Goal: Task Accomplishment & Management: Complete application form

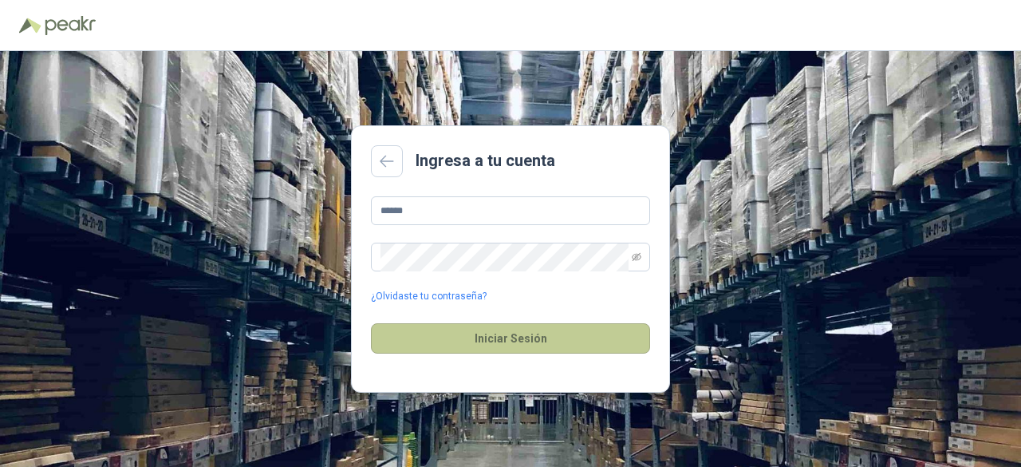
click at [547, 325] on button "Iniciar Sesión" at bounding box center [510, 338] width 279 height 30
click at [563, 335] on button "Iniciar Sesión" at bounding box center [510, 338] width 279 height 30
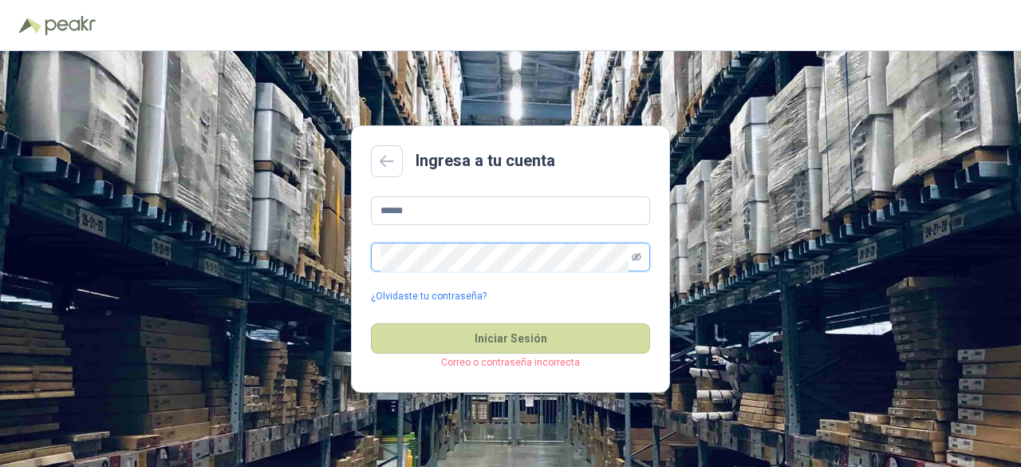
click at [636, 258] on icon "eye-invisible" at bounding box center [637, 257] width 10 height 10
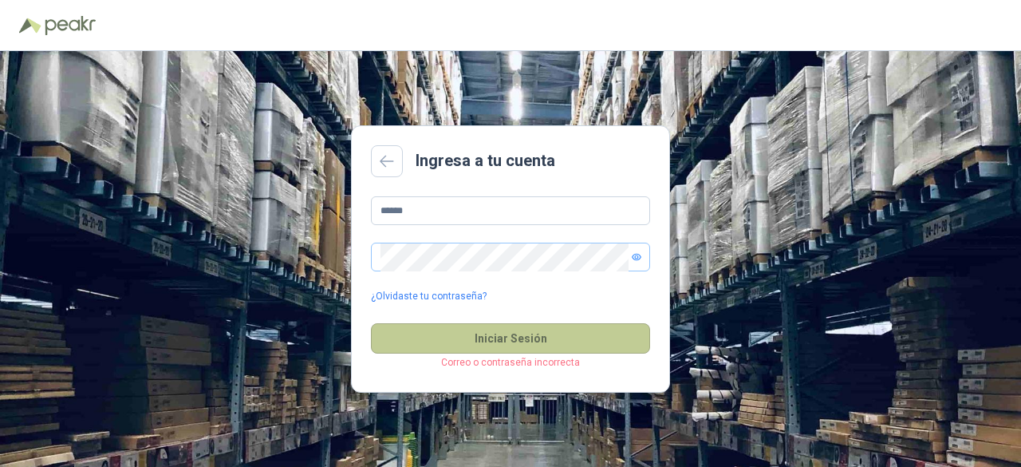
click at [424, 336] on button "Iniciar Sesión" at bounding box center [510, 338] width 279 height 30
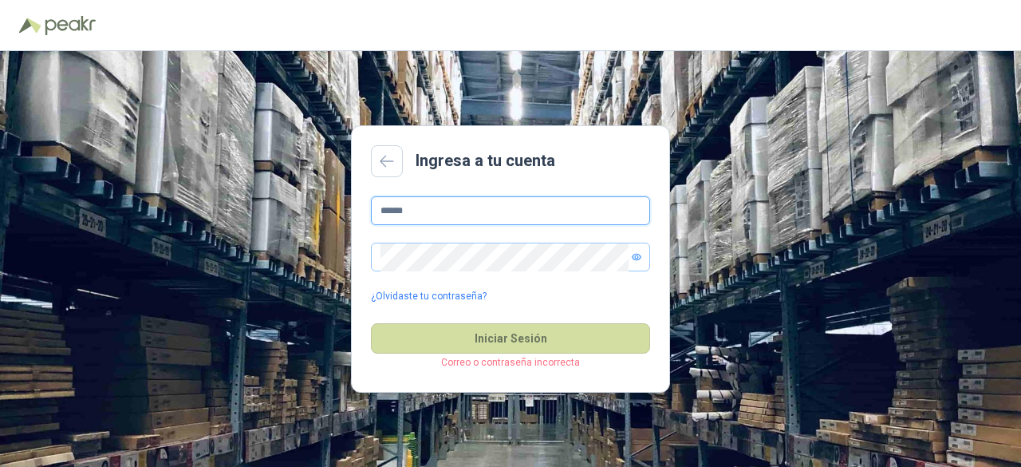
click at [444, 209] on input "******" at bounding box center [510, 210] width 279 height 29
drag, startPoint x: 353, startPoint y: 215, endPoint x: 327, endPoint y: 215, distance: 25.5
click at [327, 215] on div "Ingresa a tu cuenta ****** ¿Olvidaste tu contraseña? Iniciar Sesión Correo o co…" at bounding box center [510, 259] width 1021 height 416
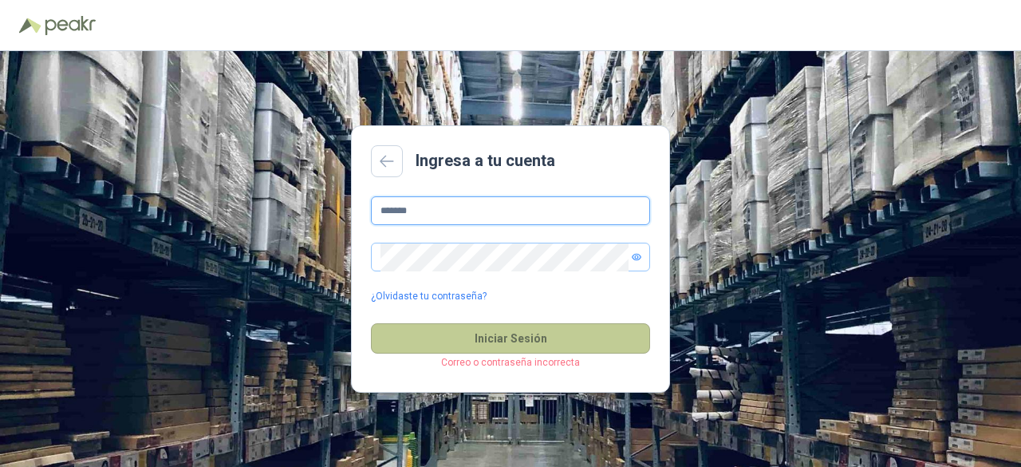
type input "*******"
click at [487, 337] on button "Iniciar Sesión" at bounding box center [510, 338] width 279 height 30
click at [491, 336] on button "Iniciar Sesión" at bounding box center [510, 338] width 279 height 30
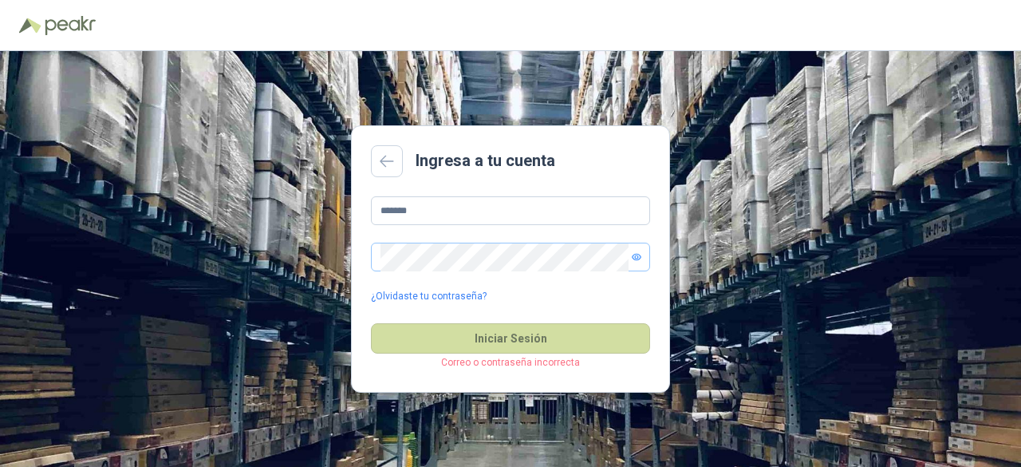
click at [378, 49] on header at bounding box center [510, 25] width 1021 height 51
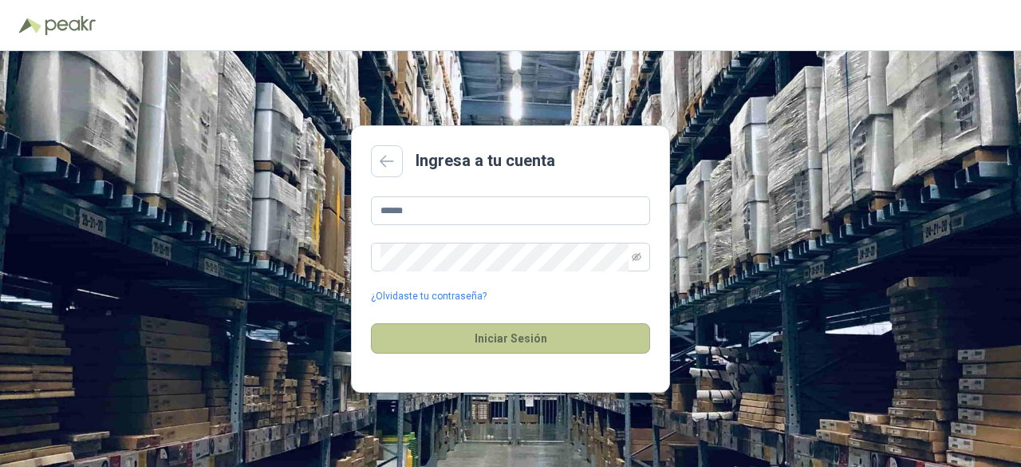
click at [498, 337] on button "Iniciar Sesión" at bounding box center [510, 338] width 279 height 30
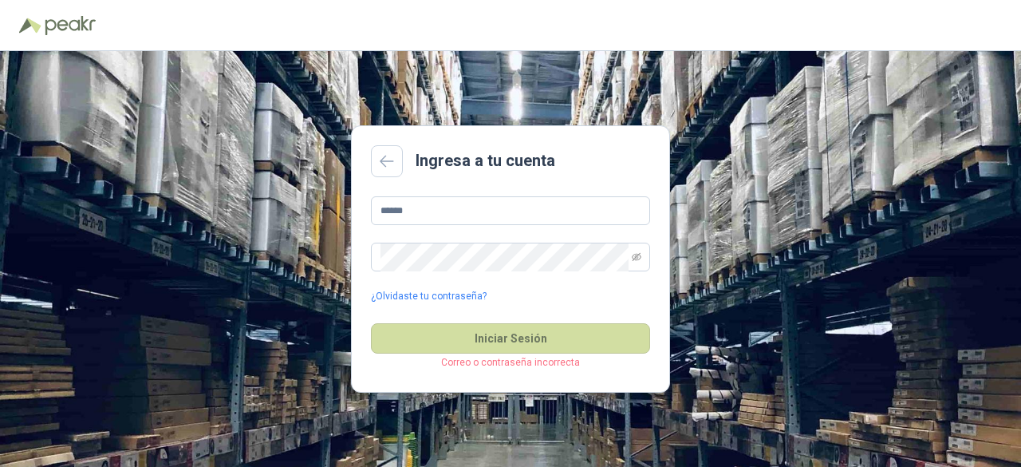
click at [501, 358] on p "Correo o contraseña incorrecta" at bounding box center [510, 362] width 279 height 15
click at [598, 197] on input "******" at bounding box center [510, 210] width 279 height 29
click at [318, 244] on div "Ingresa a tu cuenta ****** ¿Olvidaste tu contraseña? Iniciar Sesión Correo o co…" at bounding box center [510, 259] width 1021 height 416
click at [371, 323] on button "Iniciar Sesión" at bounding box center [510, 338] width 279 height 30
click at [467, 205] on input "******" at bounding box center [510, 210] width 279 height 29
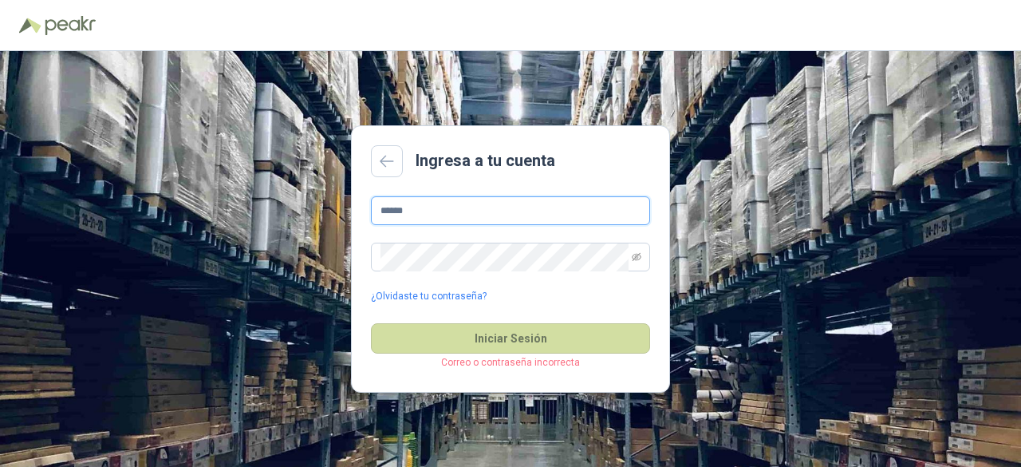
drag, startPoint x: 442, startPoint y: 205, endPoint x: 352, endPoint y: 214, distance: 90.6
click at [352, 214] on main "Ingresa a tu cuenta ****** ¿Olvidaste tu contraseña? Iniciar Sesión Correo o co…" at bounding box center [510, 258] width 319 height 267
click at [371, 323] on button "Iniciar Sesión" at bounding box center [510, 338] width 279 height 30
type input "*"
click at [371, 323] on button "Iniciar Sesión" at bounding box center [510, 338] width 279 height 30
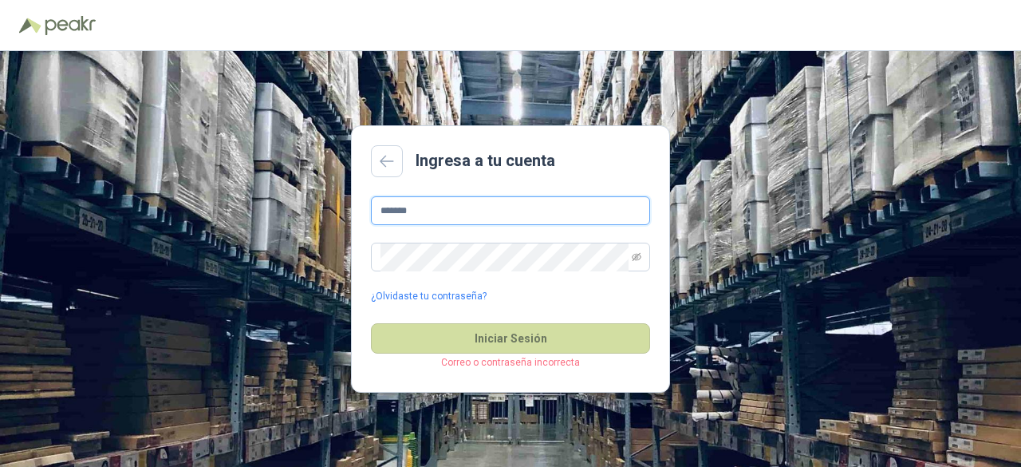
drag, startPoint x: 425, startPoint y: 210, endPoint x: 295, endPoint y: 215, distance: 130.1
click at [295, 215] on div "Ingresa a tu cuenta ******* ¿Olvidaste tu contraseña? Iniciar Sesión Correo o c…" at bounding box center [510, 259] width 1021 height 416
type input "**********"
click at [371, 323] on button "Iniciar Sesión" at bounding box center [510, 338] width 279 height 30
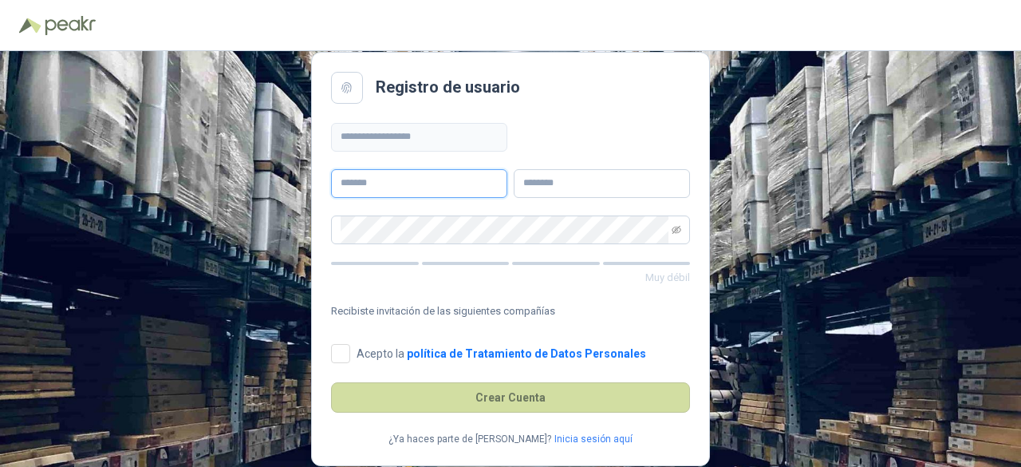
click at [419, 182] on input "text" at bounding box center [419, 183] width 176 height 29
click at [402, 181] on input "text" at bounding box center [419, 183] width 176 height 29
type input "*******"
click at [574, 174] on input "text" at bounding box center [602, 183] width 176 height 29
type input "******"
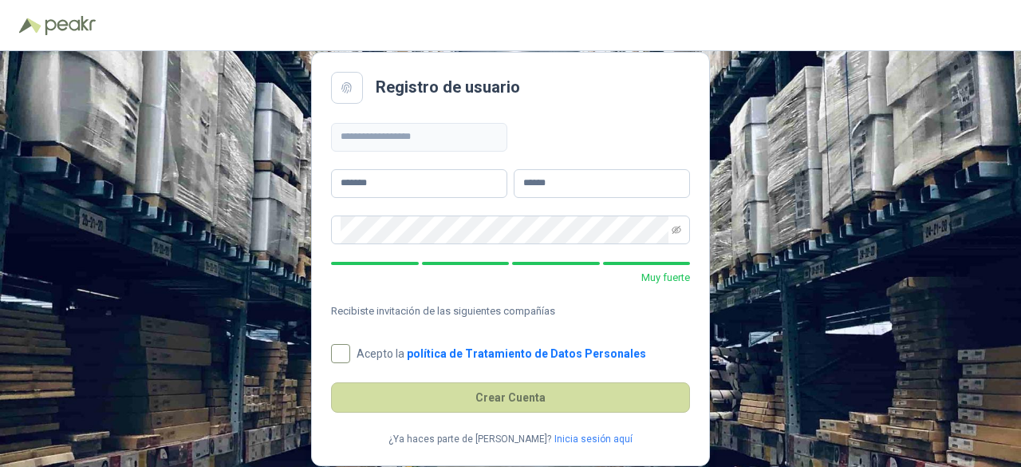
click at [357, 352] on span "Acepto la política de Tratamiento de Datos Personales" at bounding box center [501, 353] width 302 height 11
click at [570, 442] on link "Inicia sesión aquí" at bounding box center [593, 439] width 78 height 15
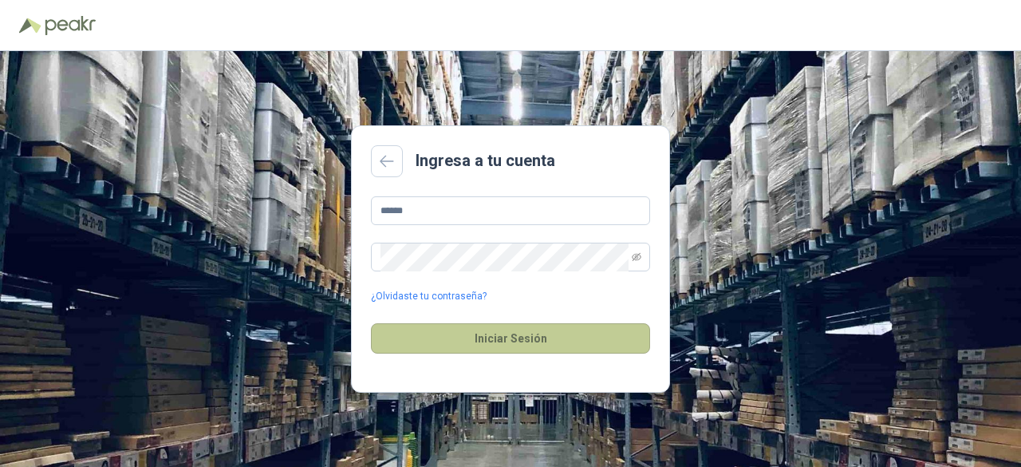
click at [437, 341] on button "Iniciar Sesión" at bounding box center [510, 338] width 279 height 30
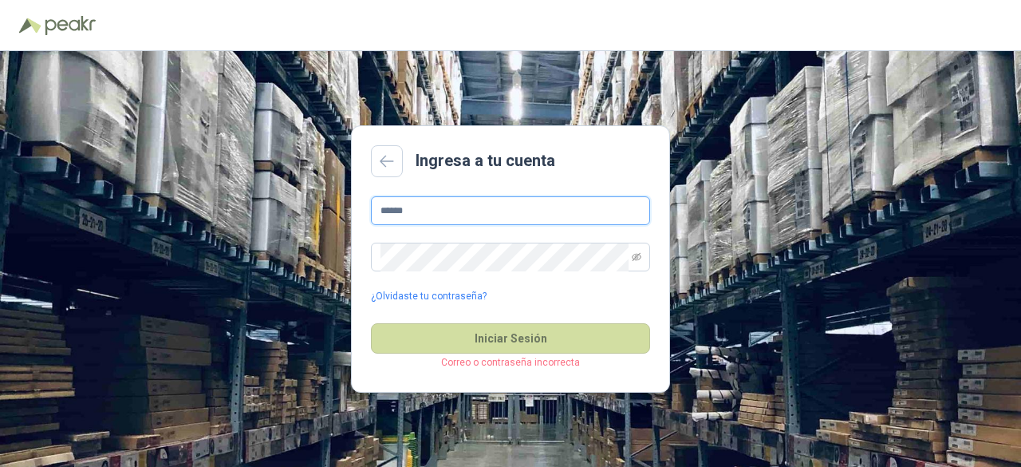
click at [436, 202] on input "******" at bounding box center [510, 210] width 279 height 29
drag, startPoint x: 431, startPoint y: 203, endPoint x: 346, endPoint y: 207, distance: 84.7
click at [346, 207] on div "Ingresa a tu cuenta ****** ¿Olvidaste tu contraseña? Iniciar Sesión Correo o co…" at bounding box center [510, 259] width 1021 height 416
type input "*"
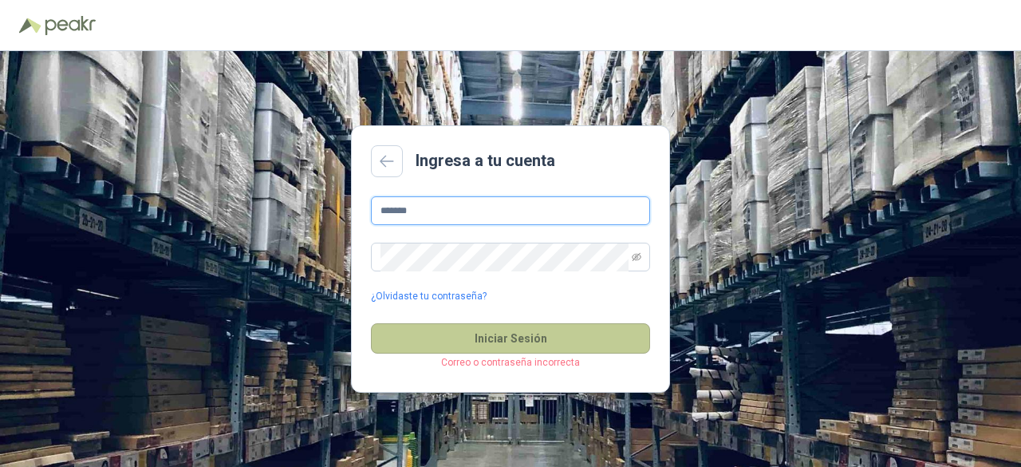
type input "*******"
click at [511, 328] on button "Iniciar Sesión" at bounding box center [510, 338] width 279 height 30
click at [513, 333] on button "Iniciar Sesión" at bounding box center [510, 338] width 279 height 30
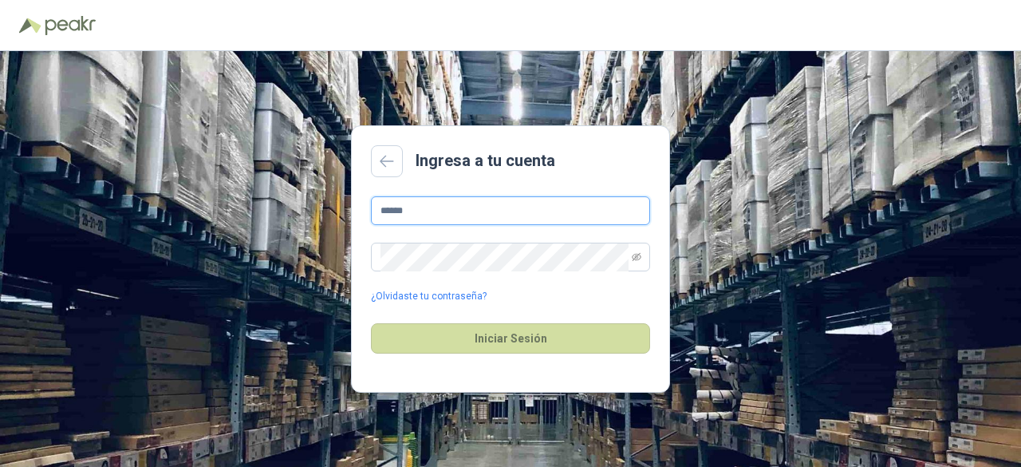
click at [515, 211] on input "******" at bounding box center [510, 210] width 279 height 29
drag, startPoint x: 475, startPoint y: 207, endPoint x: 323, endPoint y: 201, distance: 152.5
click at [323, 201] on div "Ingresa a tu cuenta ****** ¿Olvidaste tu contraseña? Iniciar Sesión" at bounding box center [510, 259] width 1021 height 416
type input "*******"
click at [349, 262] on div "Ingresa a tu cuenta ******* ¿Olvidaste tu contraseña? Iniciar Sesión" at bounding box center [510, 259] width 1021 height 416
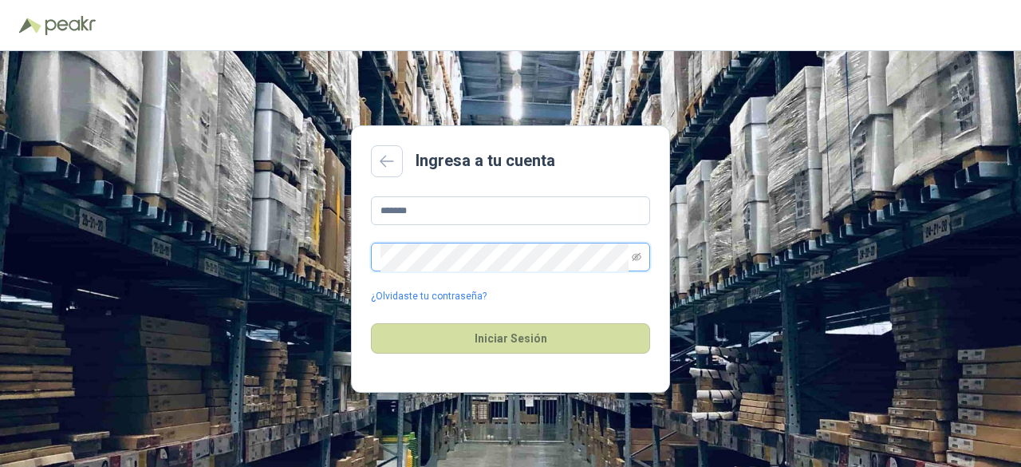
click at [371, 323] on button "Iniciar Sesión" at bounding box center [510, 338] width 279 height 30
click at [414, 372] on div "Iniciar Sesión Correo o contraseña incorrecta" at bounding box center [510, 338] width 279 height 69
click at [420, 290] on link "¿Olvidaste tu contraseña?" at bounding box center [429, 296] width 116 height 15
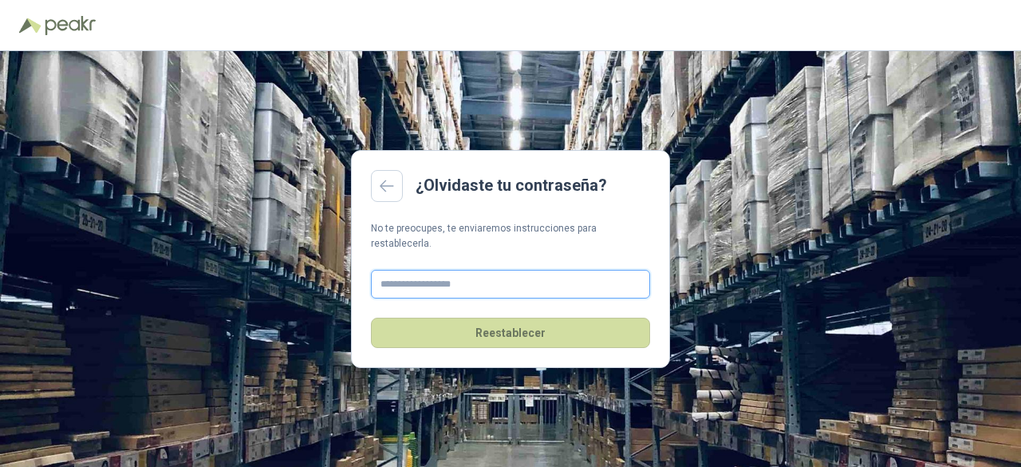
click at [498, 278] on input "text" at bounding box center [510, 284] width 279 height 29
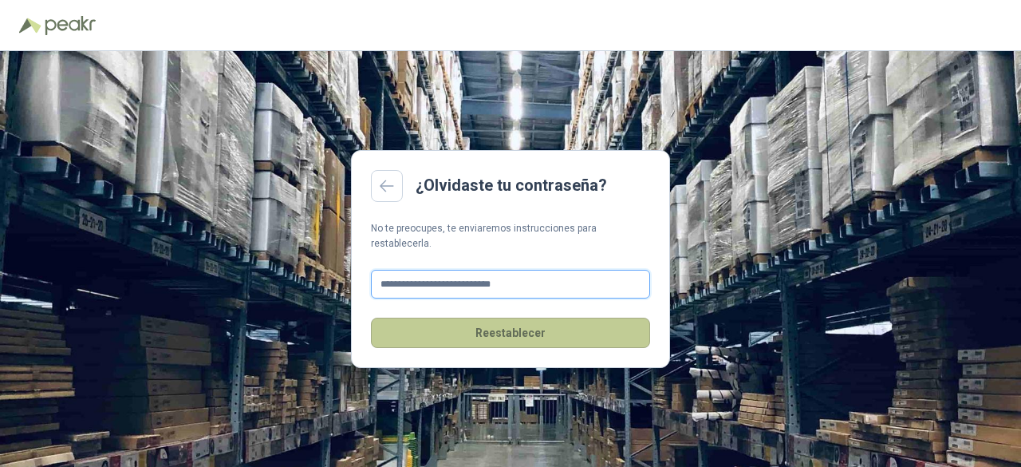
type input "**********"
click at [513, 323] on button "Reestablecer" at bounding box center [510, 333] width 279 height 30
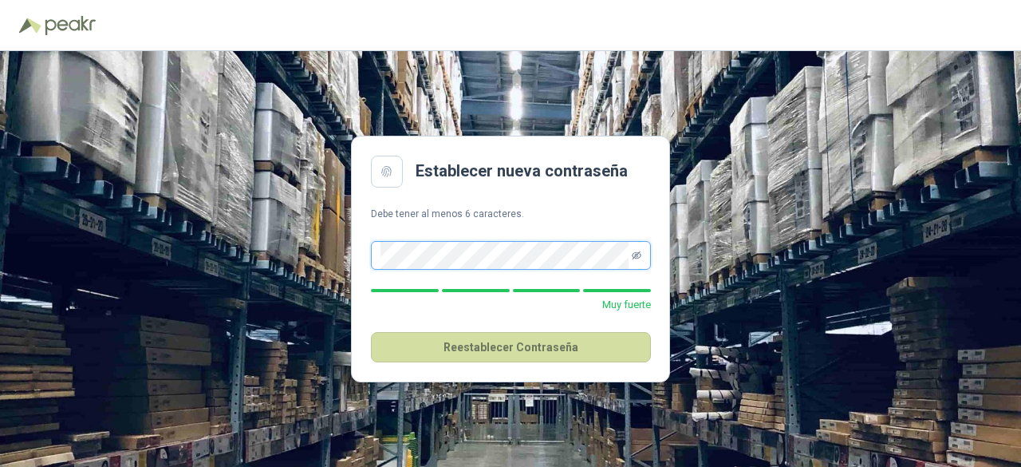
click at [632, 259] on icon "eye-invisible" at bounding box center [637, 255] width 10 height 10
click at [641, 256] on span at bounding box center [511, 255] width 280 height 29
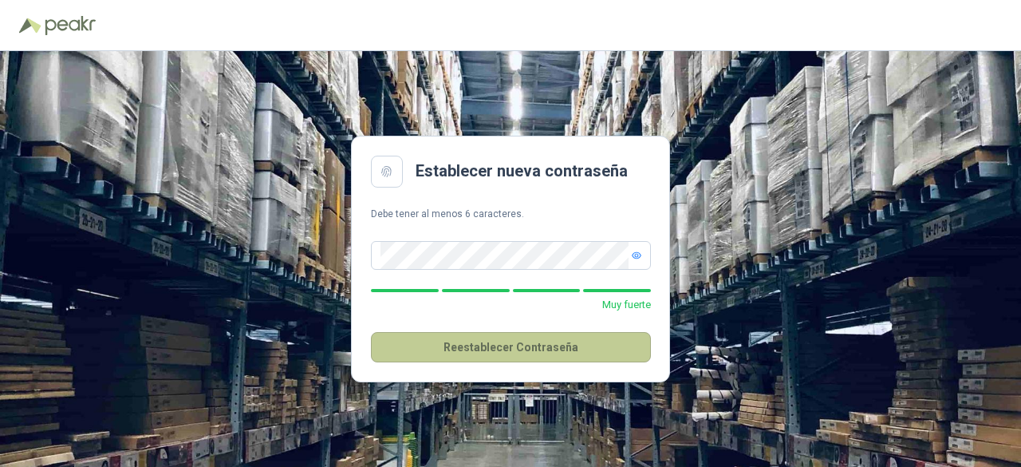
click at [531, 351] on button "Reestablecer Contraseña" at bounding box center [511, 347] width 280 height 30
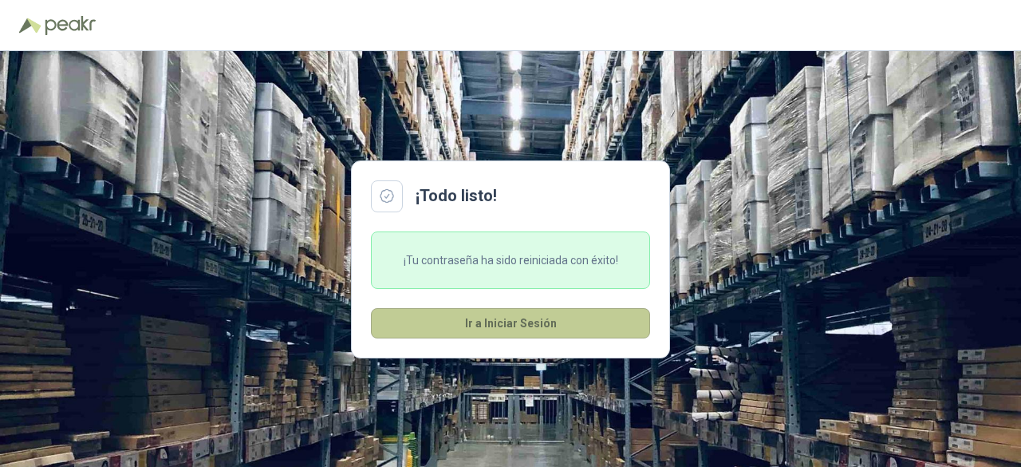
click at [558, 320] on button "Ir a Iniciar Sesión" at bounding box center [510, 323] width 279 height 30
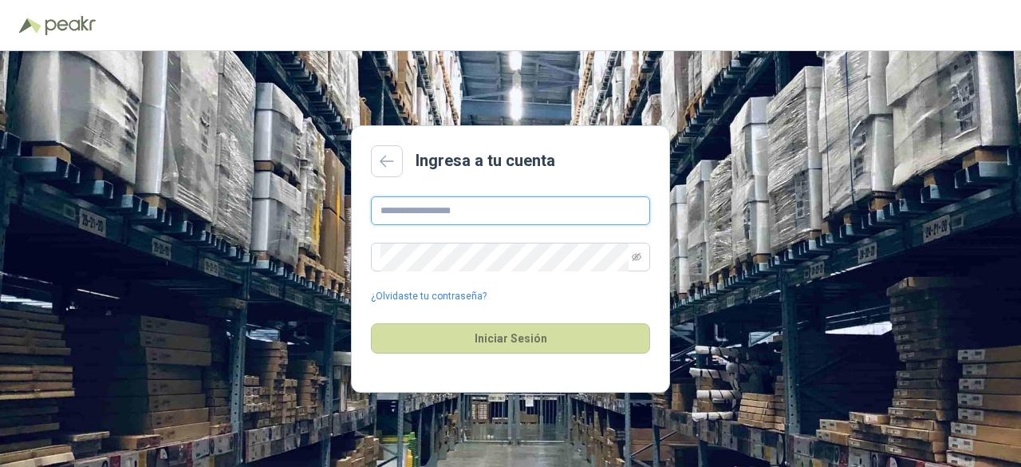
type input "**********"
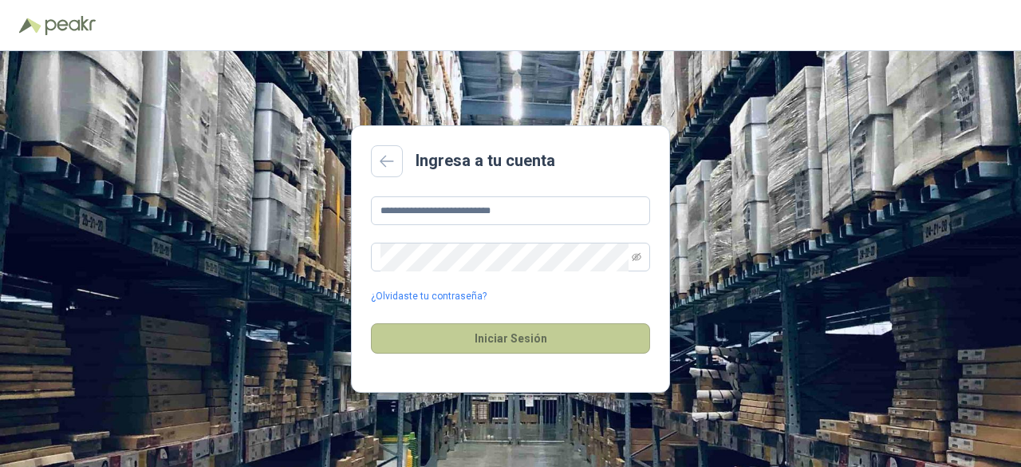
click at [533, 337] on button "Iniciar Sesión" at bounding box center [510, 338] width 279 height 30
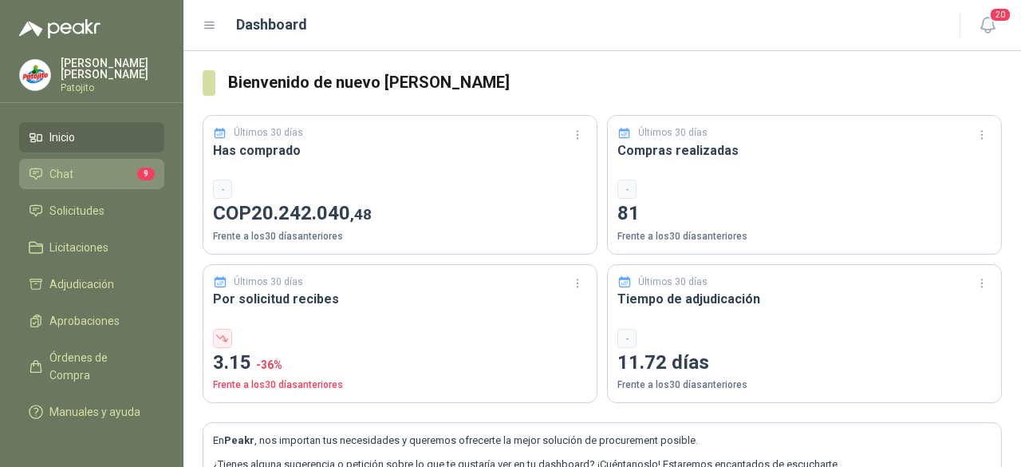
click at [67, 173] on span "Chat" at bounding box center [61, 174] width 24 height 18
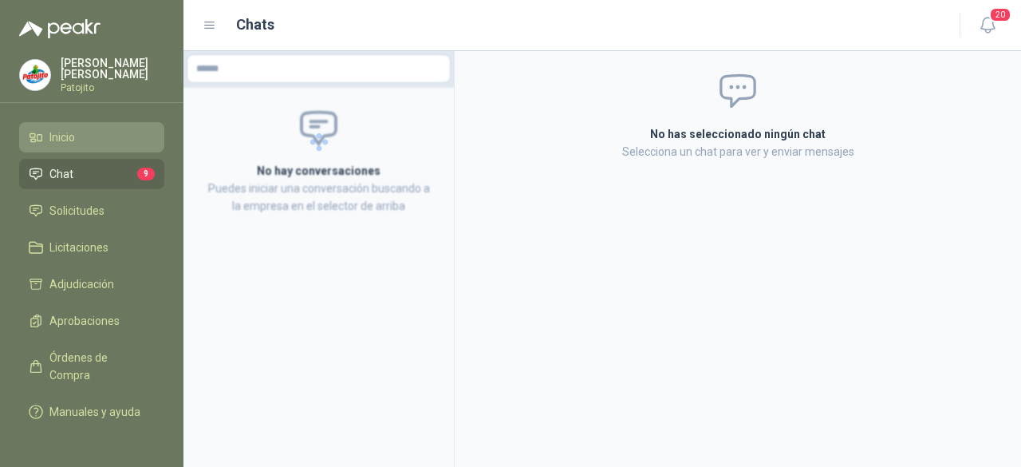
click at [72, 132] on span "Inicio" at bounding box center [62, 137] width 26 height 18
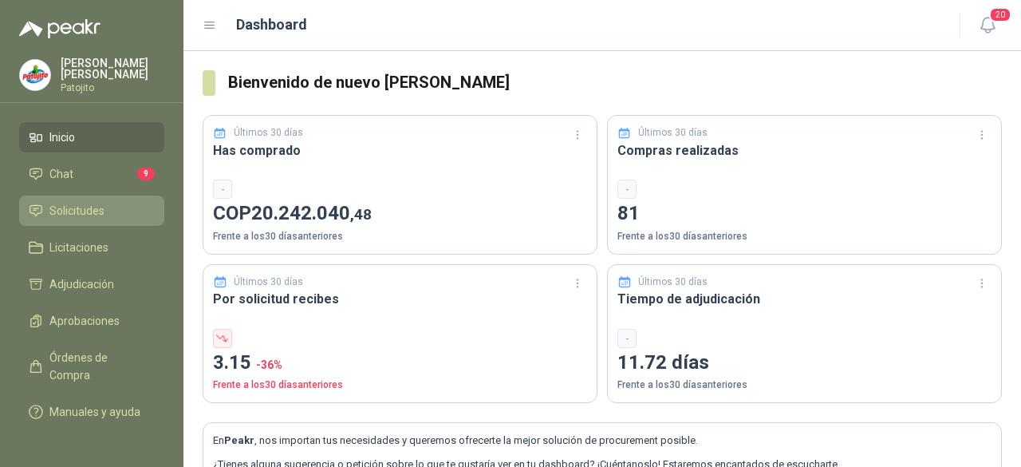
click at [99, 202] on span "Solicitudes" at bounding box center [76, 211] width 55 height 18
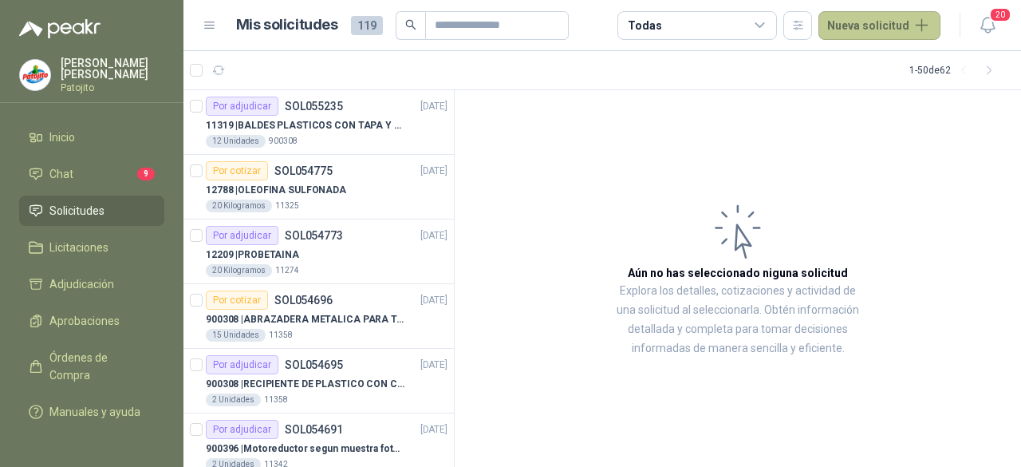
click at [888, 30] on button "Nueva solicitud" at bounding box center [879, 25] width 122 height 29
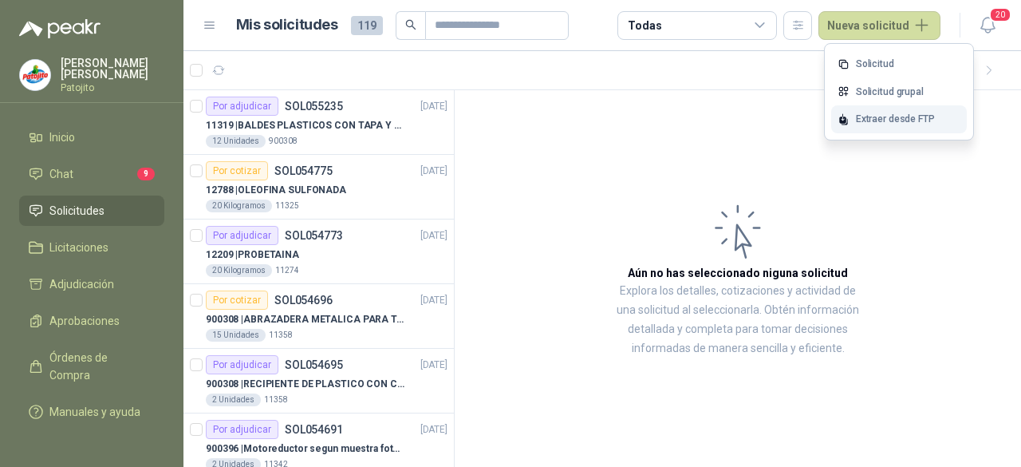
click at [881, 129] on div "Extraer desde FTP" at bounding box center [899, 119] width 136 height 28
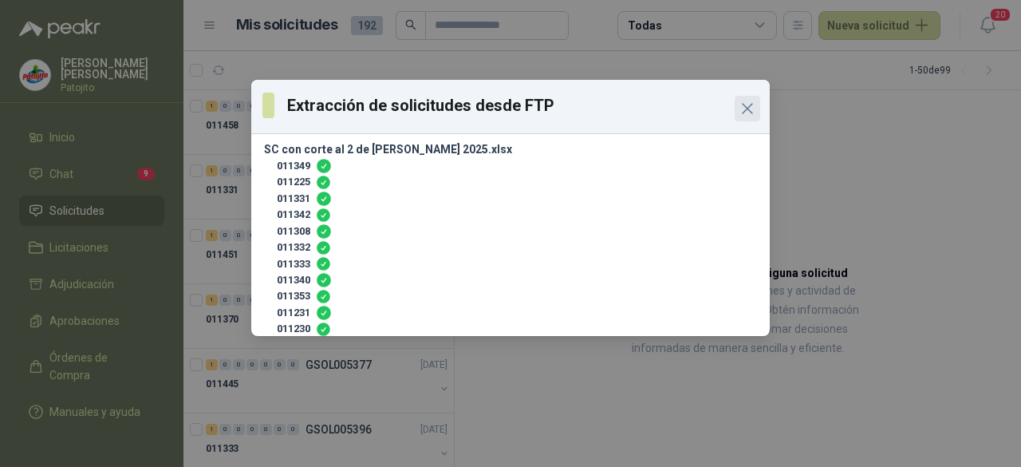
click at [747, 108] on icon "Close" at bounding box center [748, 109] width 10 height 10
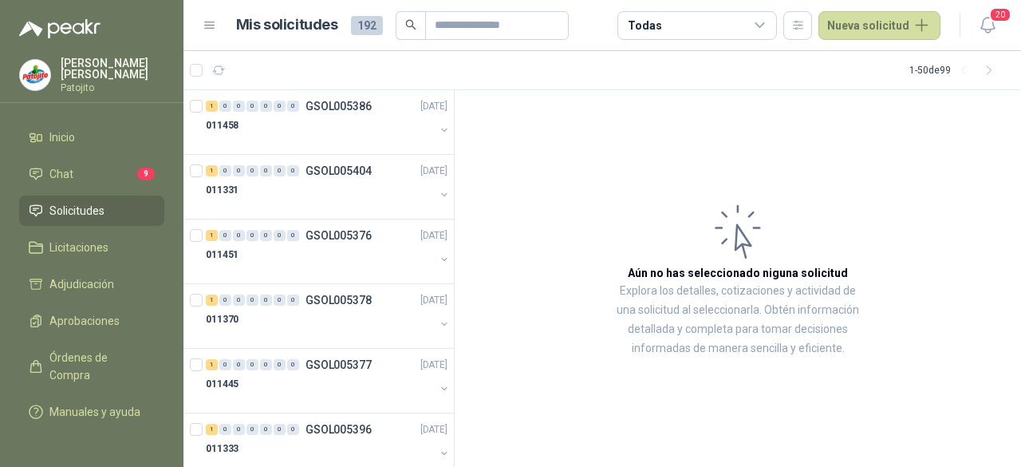
click at [621, 218] on article "Aún no has seleccionado niguna solicitud Explora los detalles, cotizaciones y a…" at bounding box center [738, 278] width 566 height 377
click at [82, 128] on li "Inicio" at bounding box center [92, 137] width 126 height 18
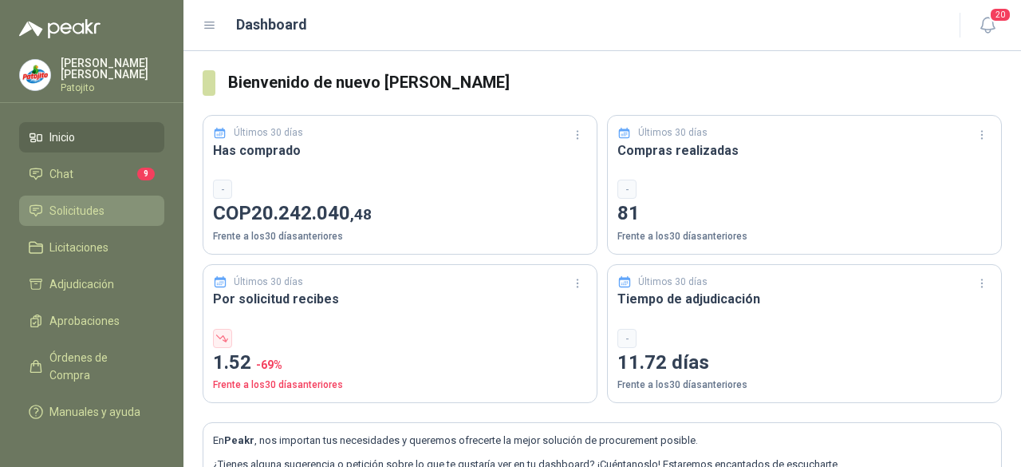
click at [103, 204] on span "Solicitudes" at bounding box center [76, 211] width 55 height 18
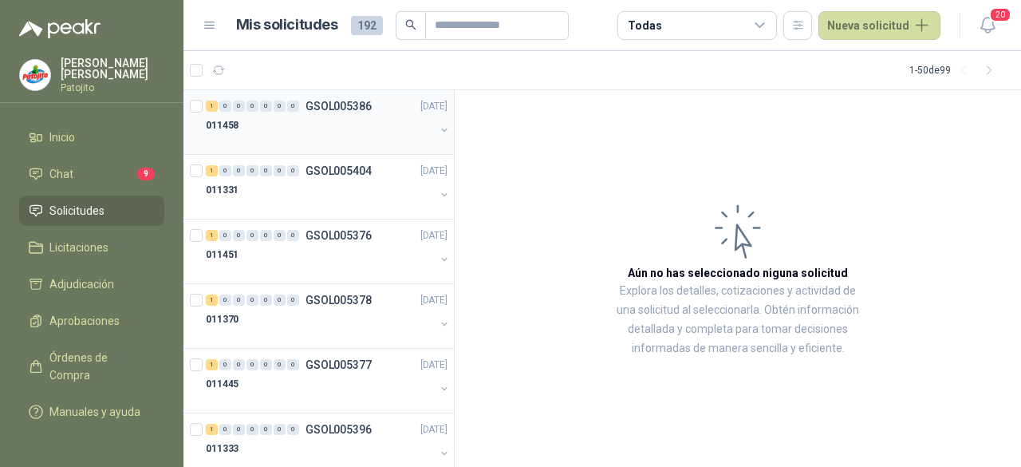
click at [341, 136] on div at bounding box center [320, 141] width 229 height 13
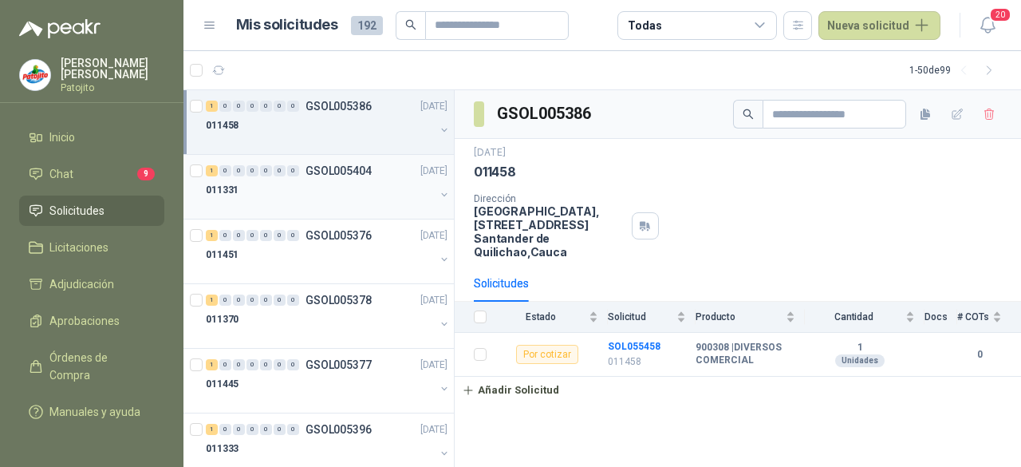
click at [338, 190] on div "011331" at bounding box center [320, 189] width 229 height 19
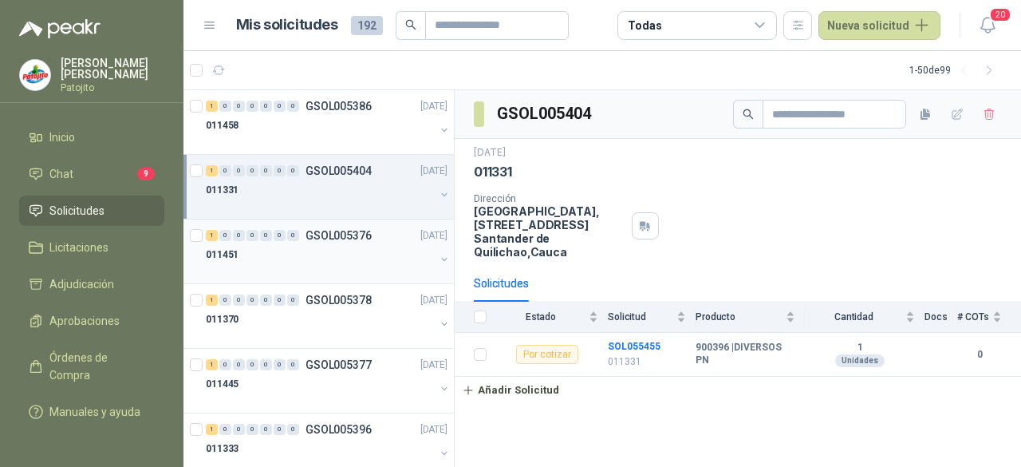
click at [325, 264] on div at bounding box center [320, 270] width 229 height 13
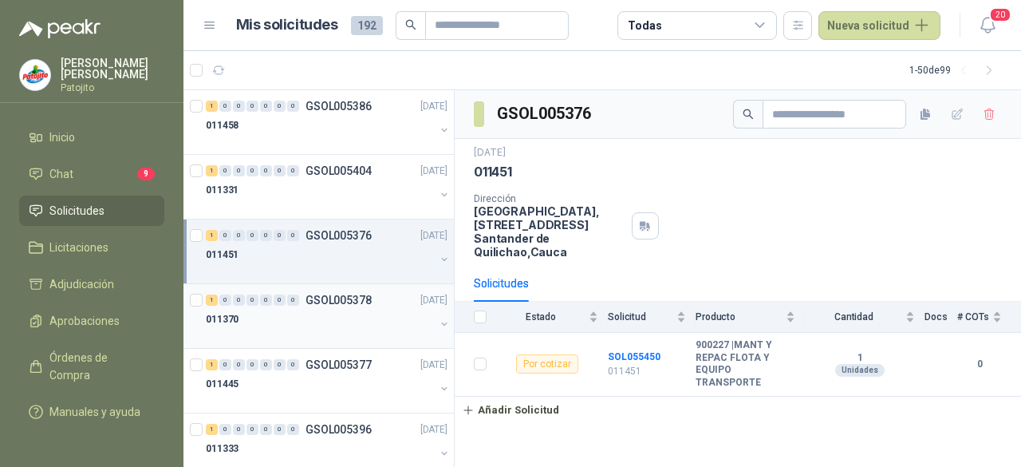
click at [334, 318] on div "011370" at bounding box center [320, 319] width 229 height 19
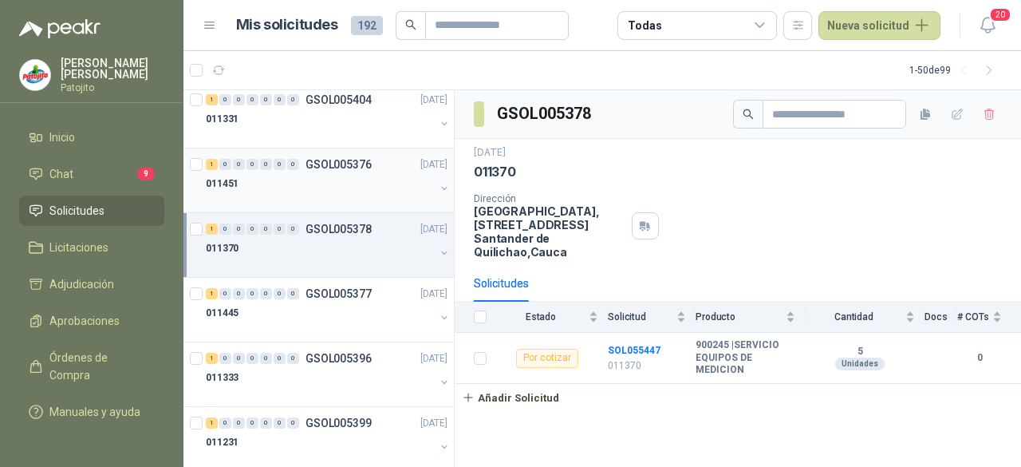
scroll to position [160, 0]
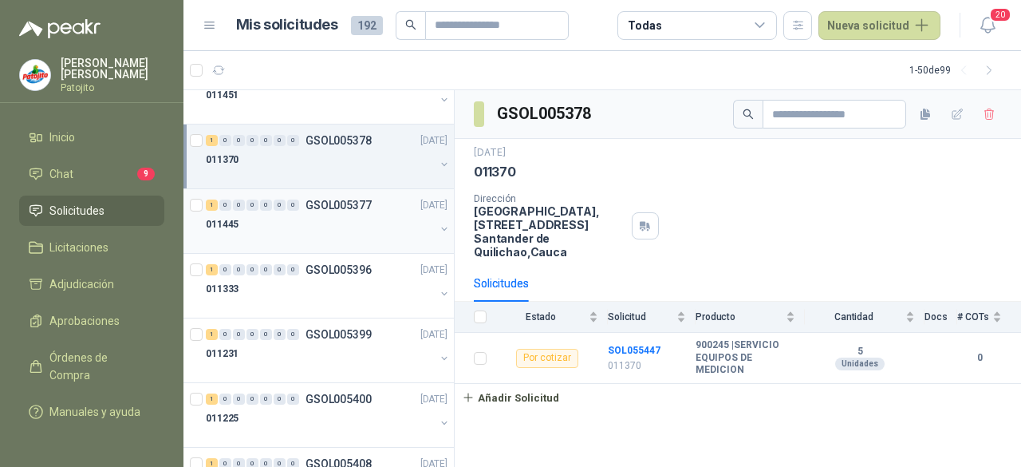
click at [321, 217] on div "011445" at bounding box center [320, 224] width 229 height 19
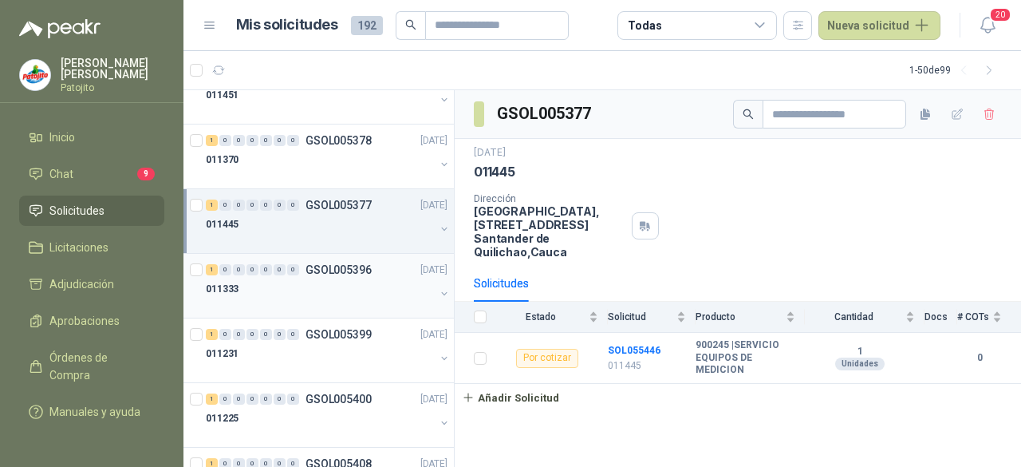
click at [353, 289] on div "011333" at bounding box center [320, 288] width 229 height 19
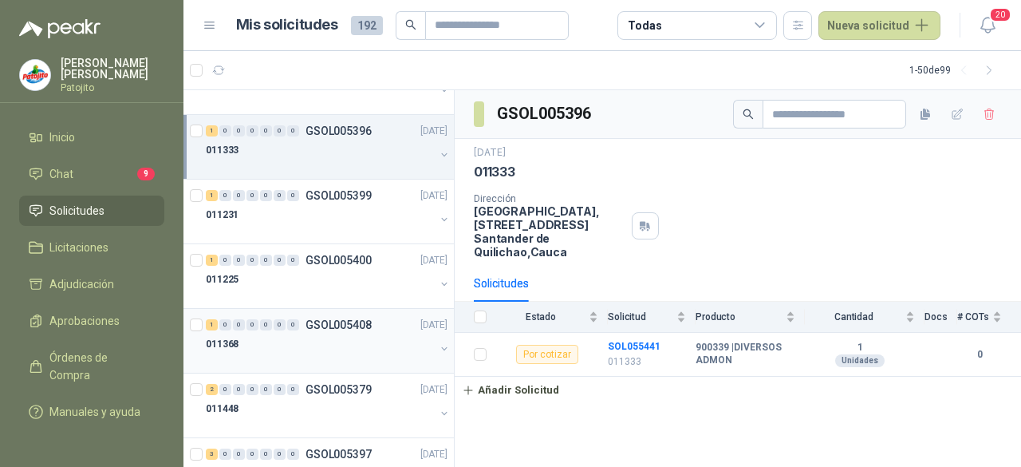
scroll to position [319, 0]
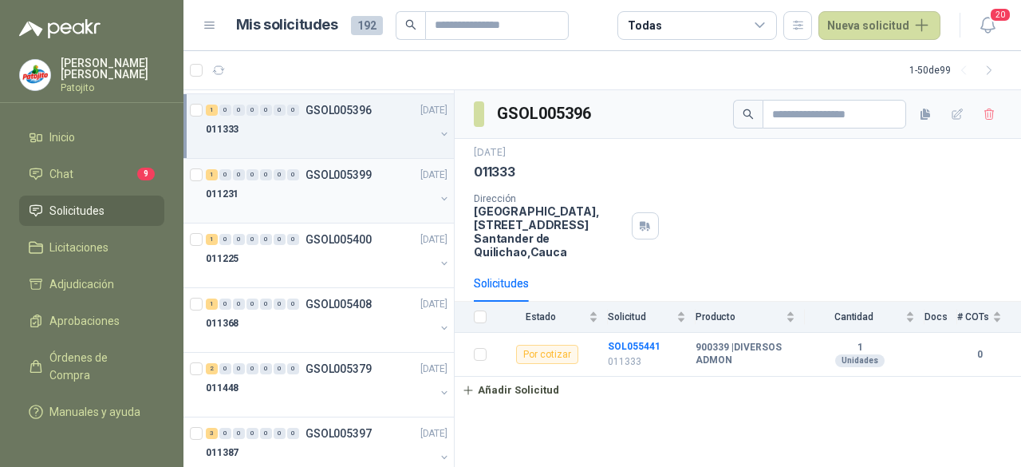
click at [322, 165] on div "1 0 0 0 0 0 0 GSOL005399 [DATE]" at bounding box center [328, 174] width 245 height 19
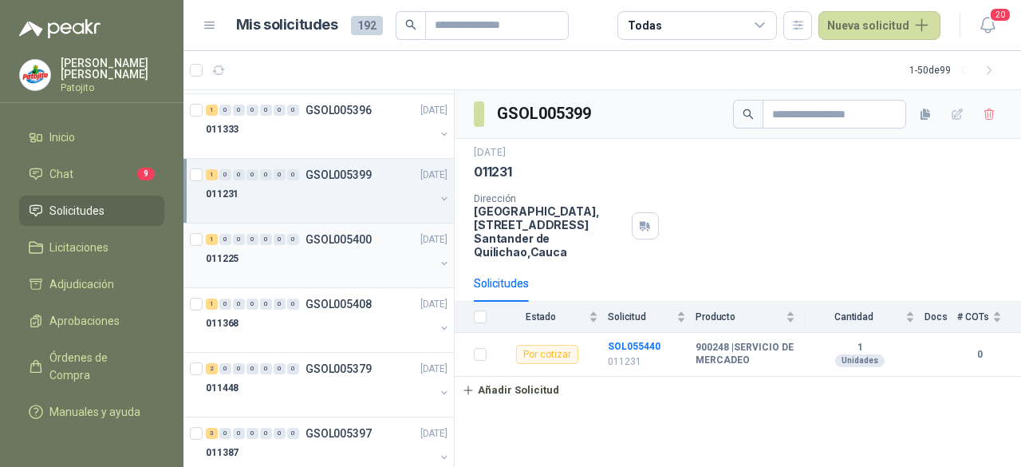
click at [348, 259] on div "011225" at bounding box center [320, 258] width 229 height 19
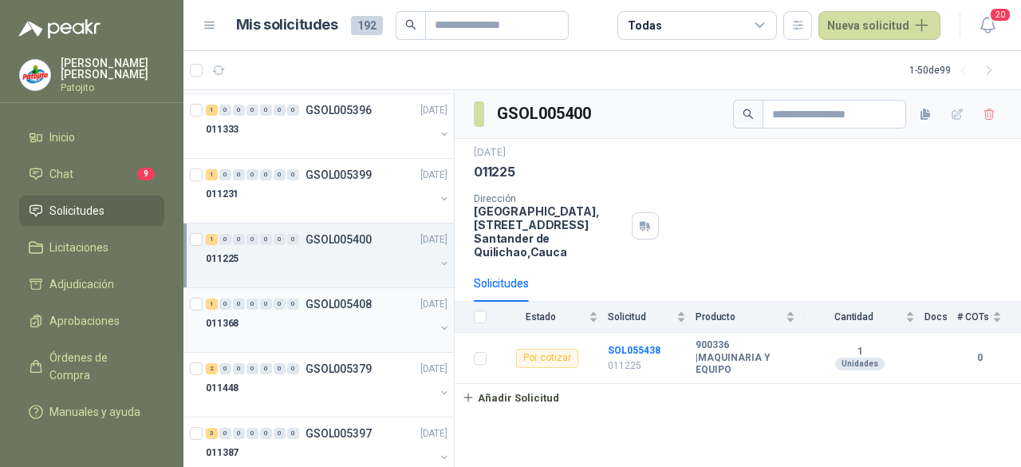
click at [338, 304] on p "GSOL005408" at bounding box center [339, 303] width 66 height 11
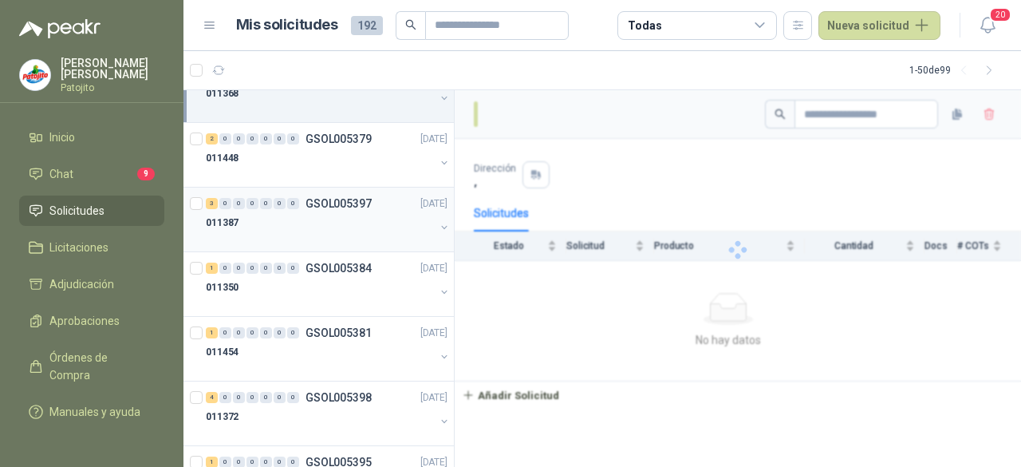
scroll to position [558, 0]
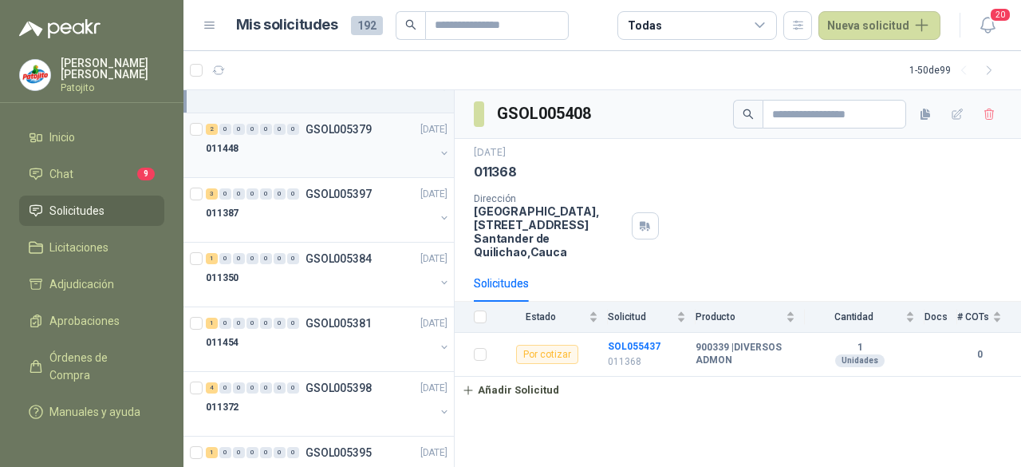
click at [320, 148] on div "011448" at bounding box center [320, 148] width 229 height 19
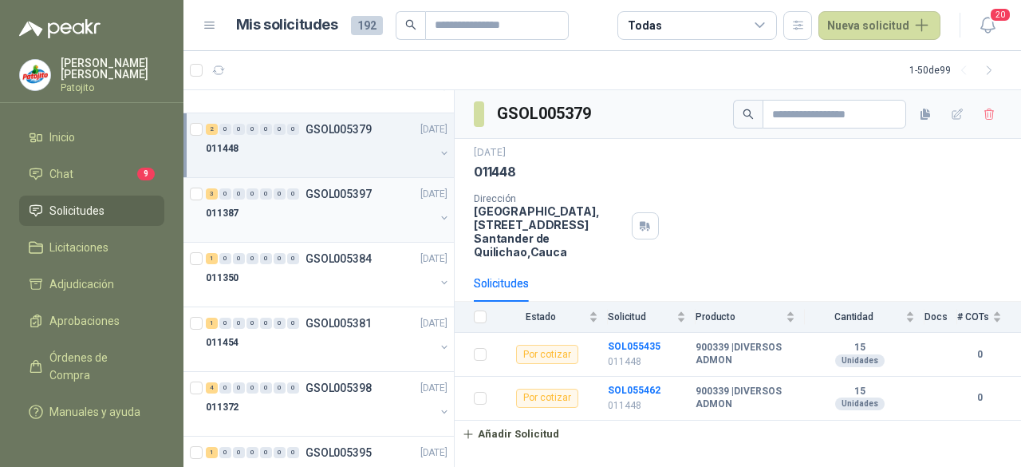
click at [342, 215] on div "011387" at bounding box center [320, 212] width 229 height 19
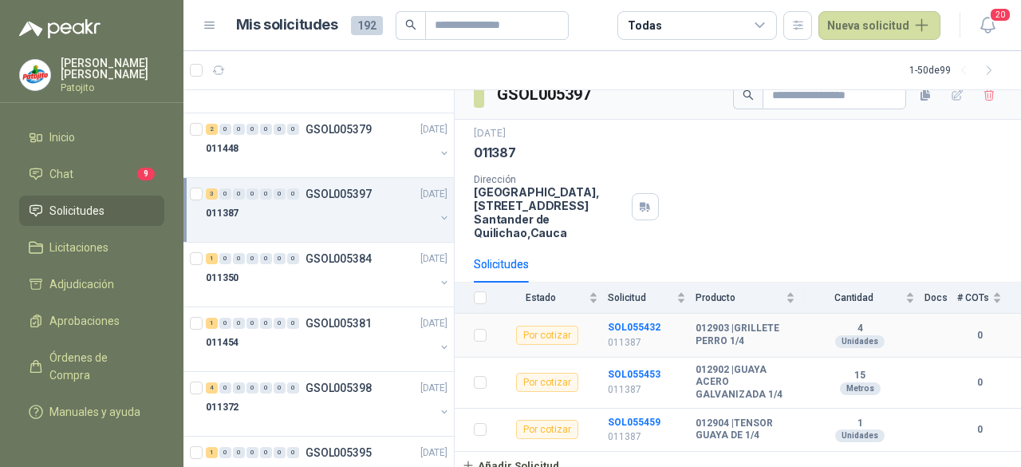
scroll to position [27, 0]
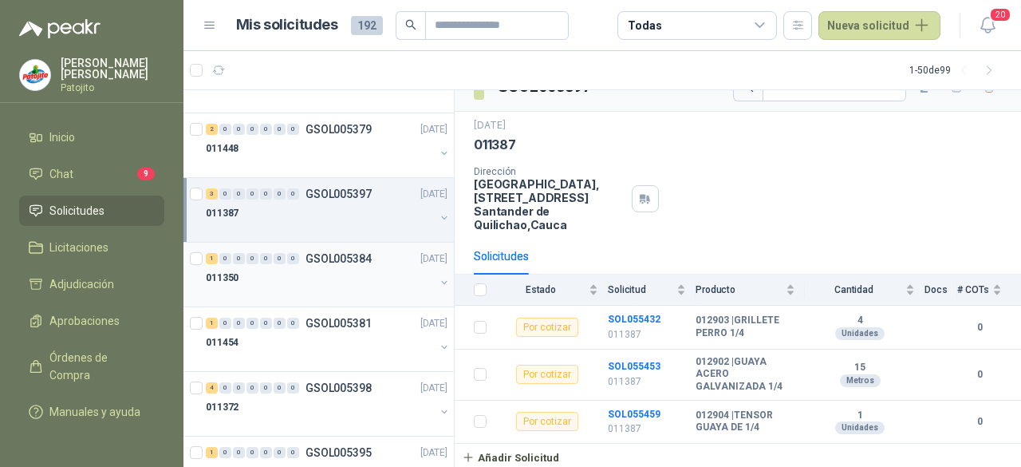
click at [345, 268] on div "011350" at bounding box center [320, 277] width 229 height 19
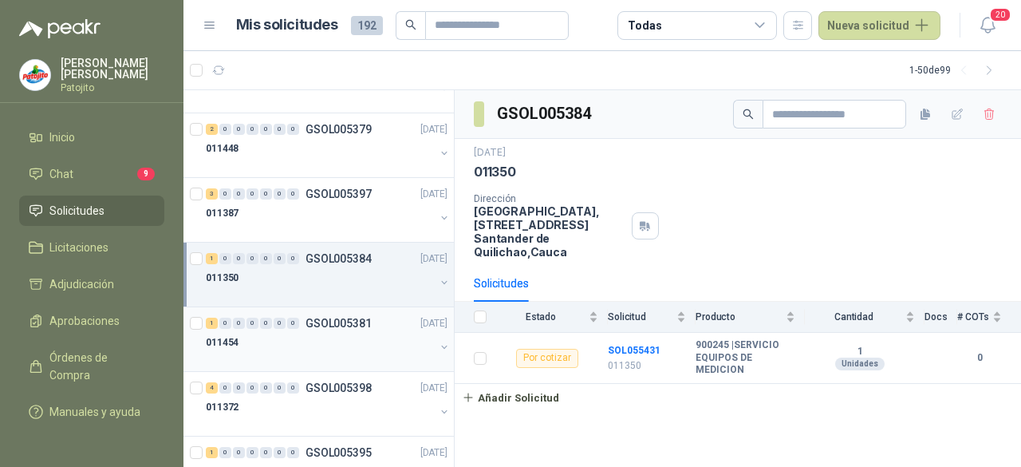
click at [272, 337] on div "011454" at bounding box center [320, 342] width 229 height 19
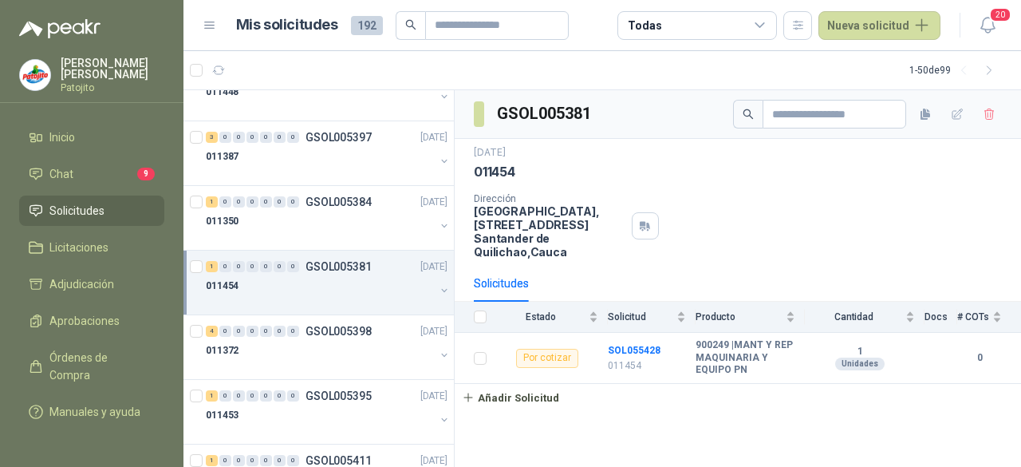
scroll to position [638, 0]
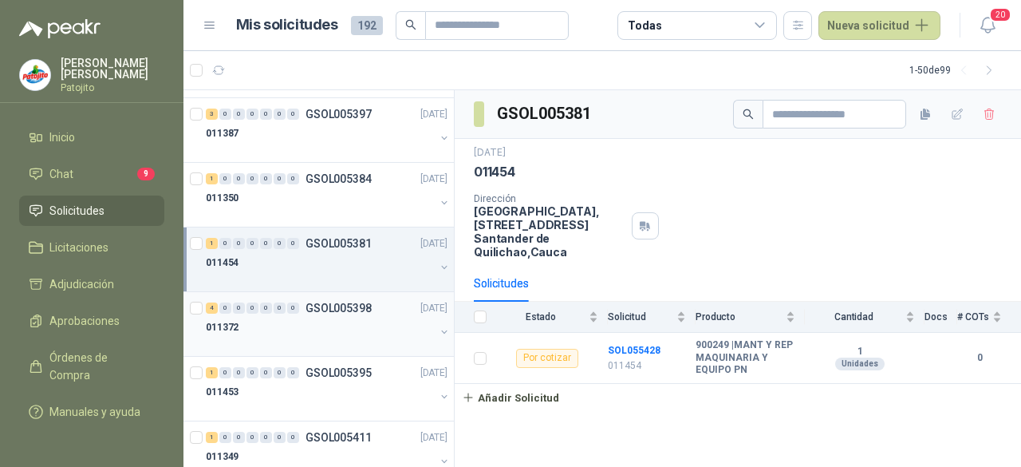
click at [278, 337] on div at bounding box center [320, 343] width 229 height 13
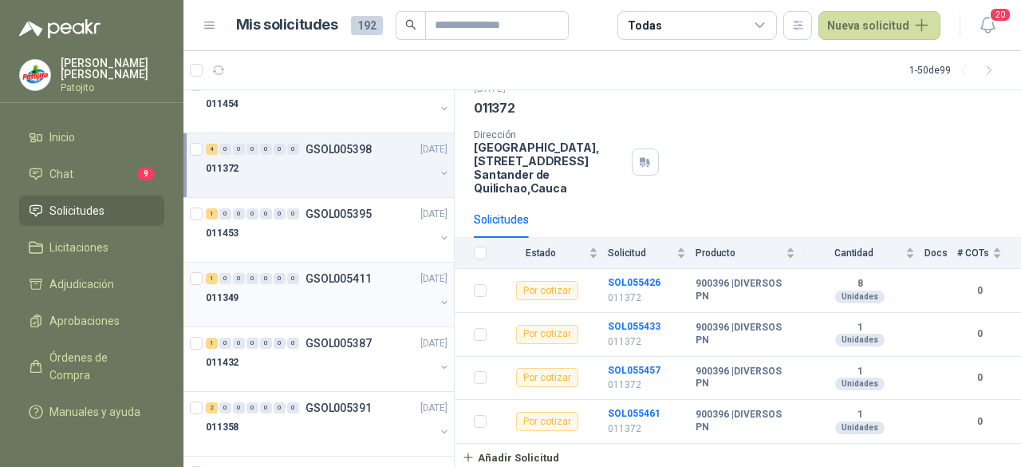
scroll to position [798, 0]
click at [313, 217] on link "1 0 0 0 0 0 0 GSOL005395 [DATE] 011453" at bounding box center [328, 228] width 245 height 51
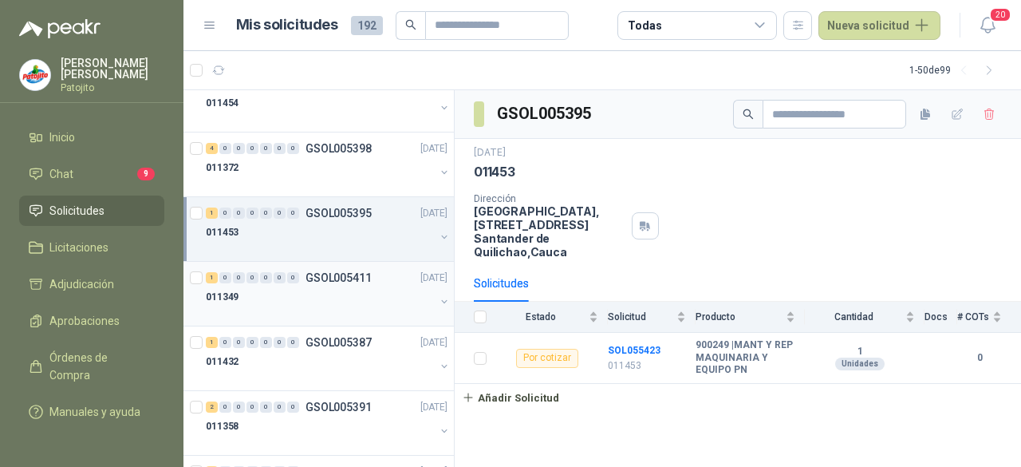
click at [319, 293] on div "011349" at bounding box center [320, 296] width 229 height 19
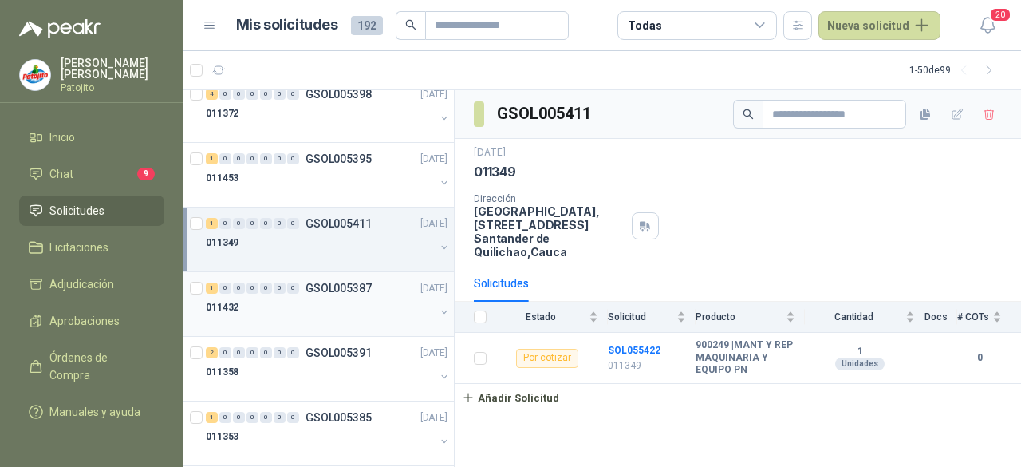
scroll to position [878, 0]
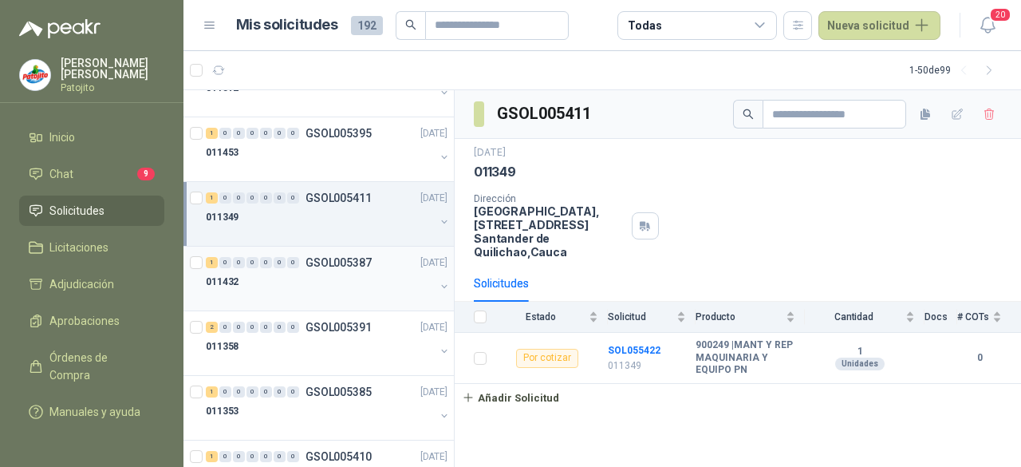
drag, startPoint x: 365, startPoint y: 286, endPoint x: 380, endPoint y: 287, distance: 14.4
click at [365, 291] on div at bounding box center [320, 297] width 229 height 13
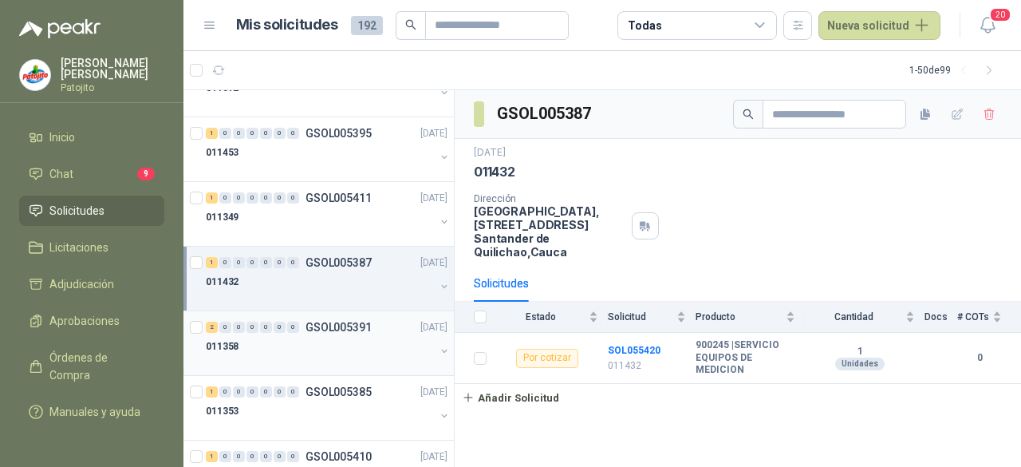
click at [254, 345] on div "011358" at bounding box center [320, 346] width 229 height 19
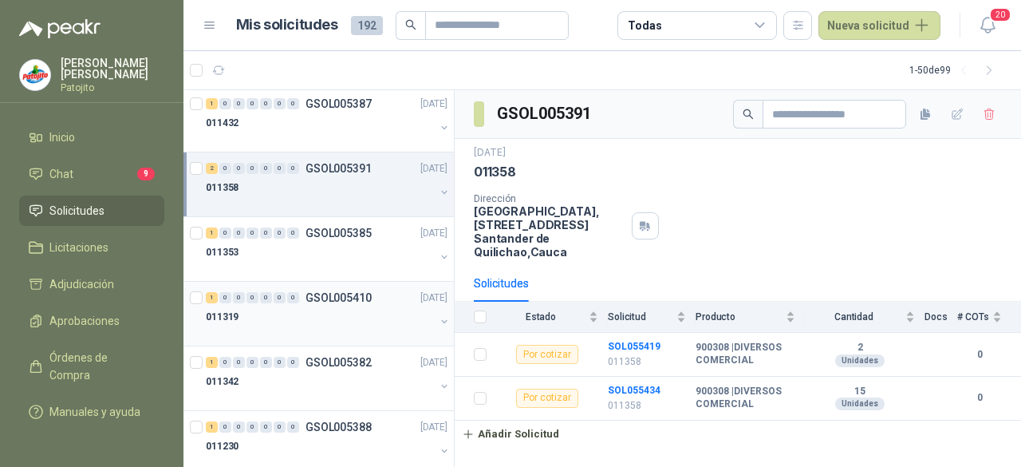
scroll to position [1037, 0]
click at [306, 251] on div "011353" at bounding box center [320, 251] width 229 height 19
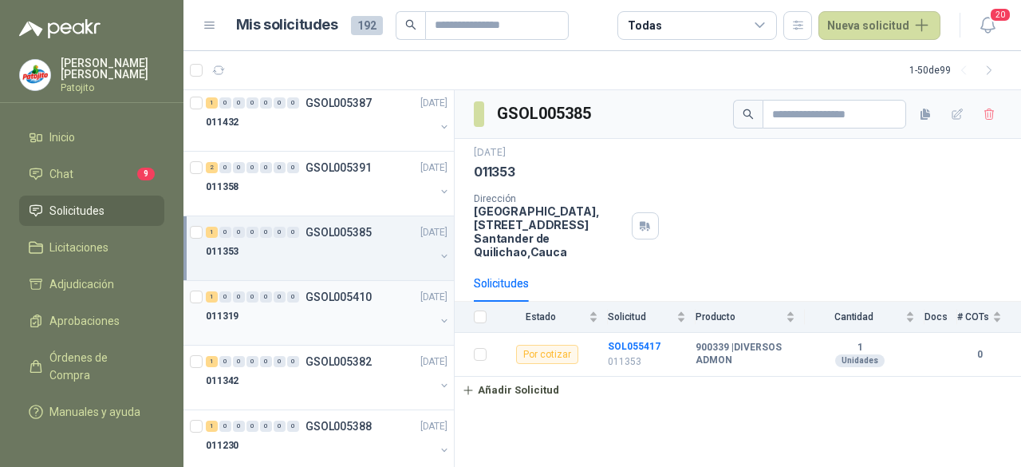
click at [318, 306] on div "011319" at bounding box center [320, 315] width 229 height 19
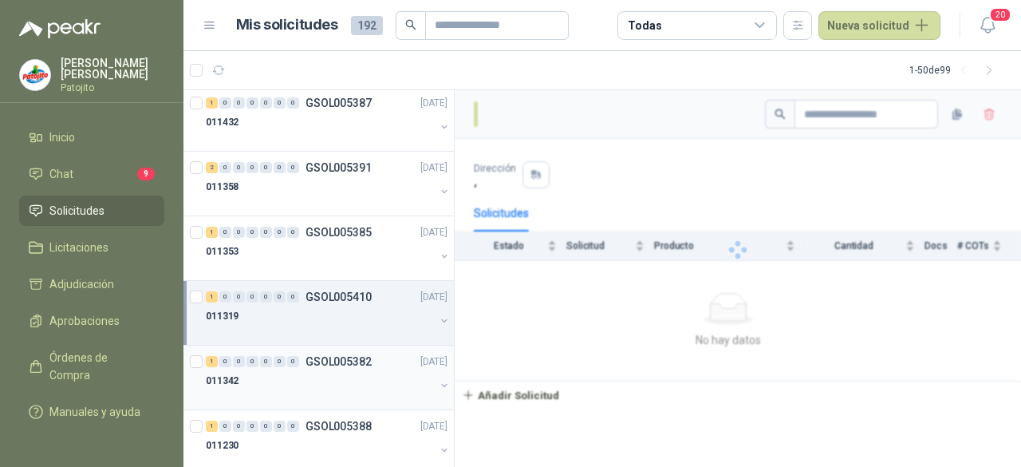
click at [327, 357] on p "GSOL005382" at bounding box center [339, 361] width 66 height 11
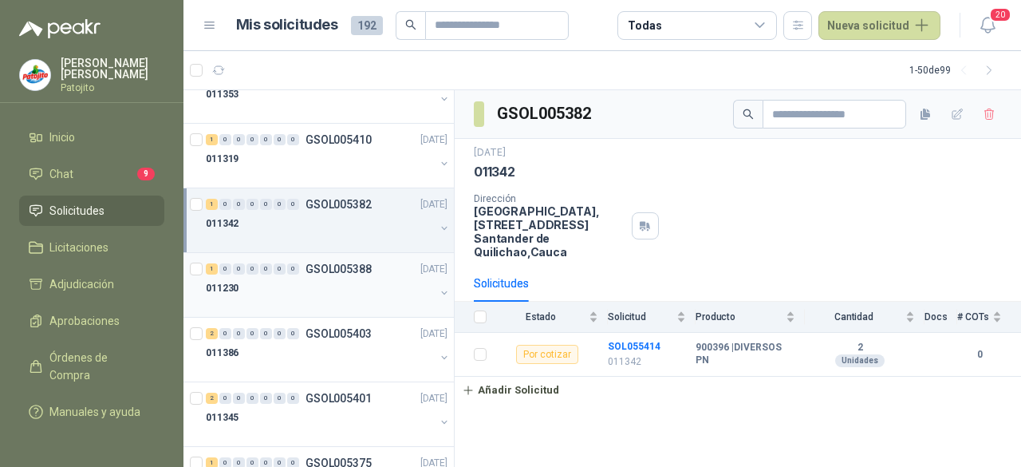
scroll to position [1197, 0]
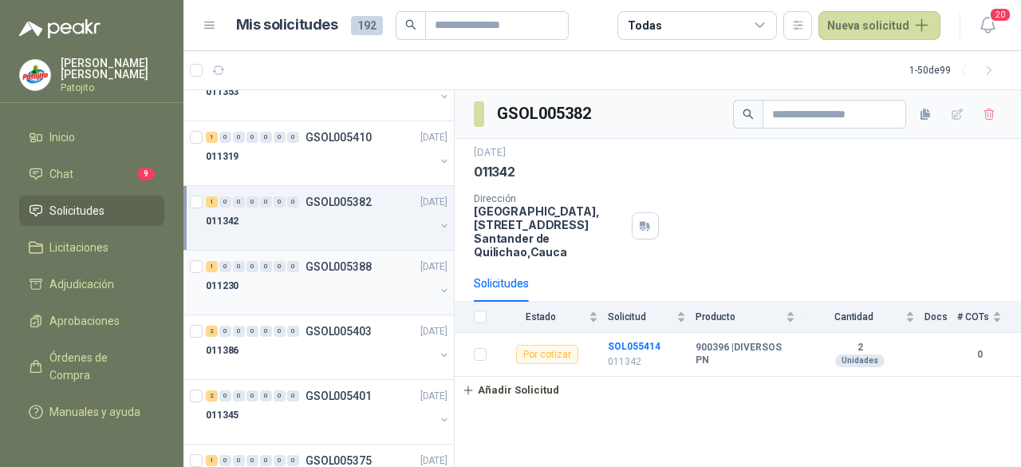
click at [311, 278] on div "011230" at bounding box center [320, 285] width 229 height 19
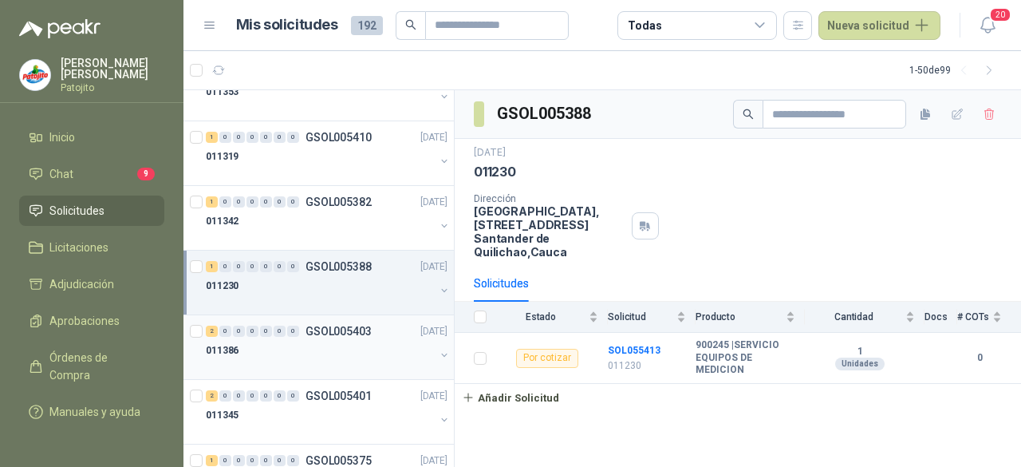
click at [327, 347] on div "011386" at bounding box center [320, 350] width 229 height 19
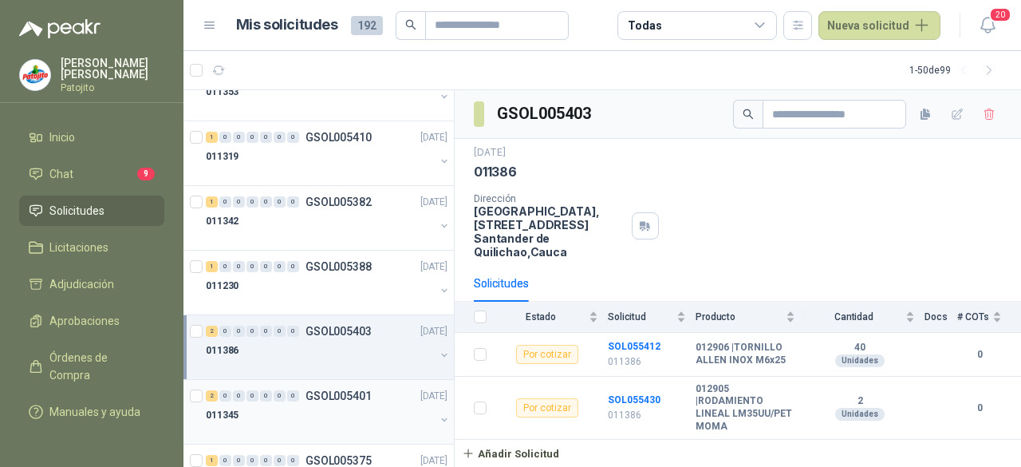
click at [324, 396] on div "2 0 0 0 0 0 0 GSOL005401 [DATE]" at bounding box center [328, 395] width 245 height 19
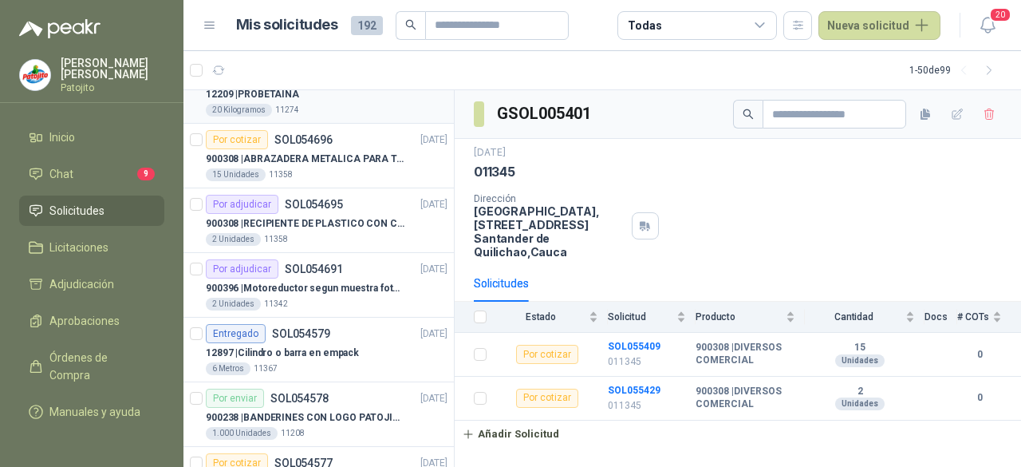
scroll to position [2553, 0]
